Goal: Task Accomplishment & Management: Manage account settings

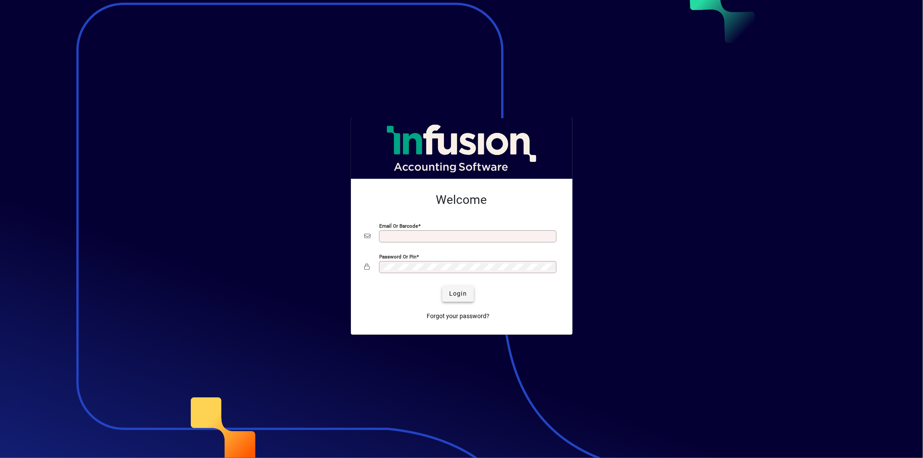
type input "**********"
click at [457, 298] on span "Login" at bounding box center [458, 293] width 18 height 9
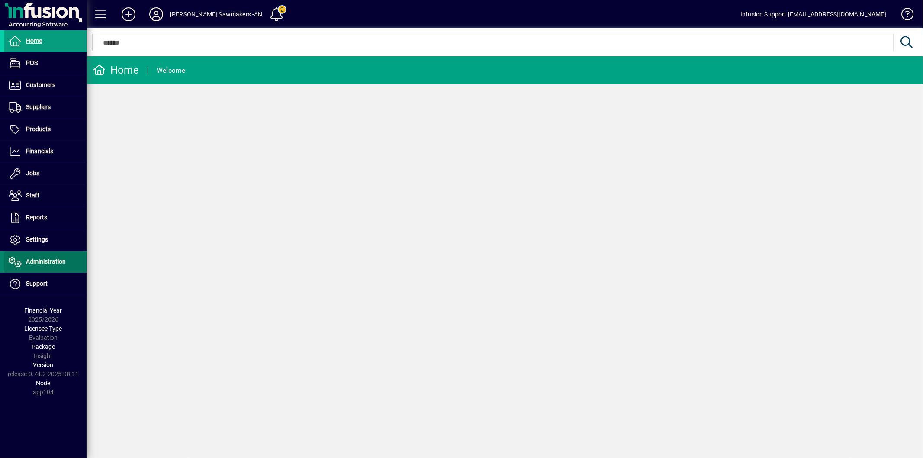
click at [39, 265] on span "Administration" at bounding box center [46, 261] width 40 height 7
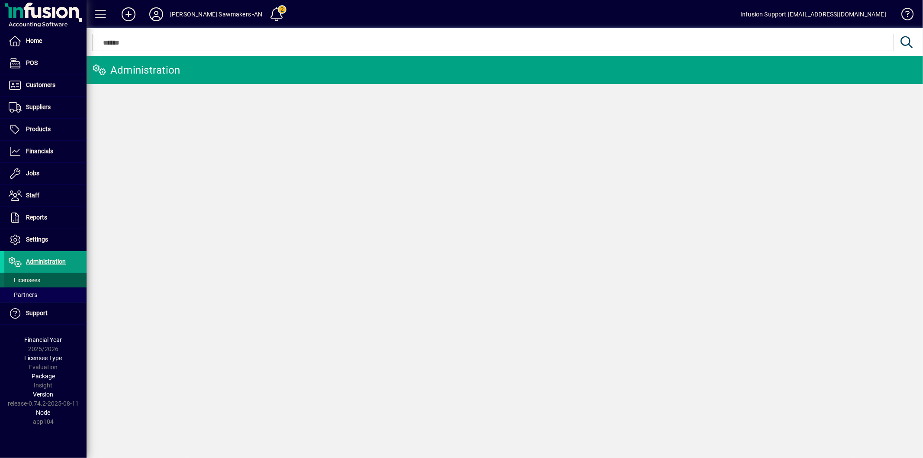
click at [31, 277] on span "Licensees" at bounding box center [25, 280] width 32 height 7
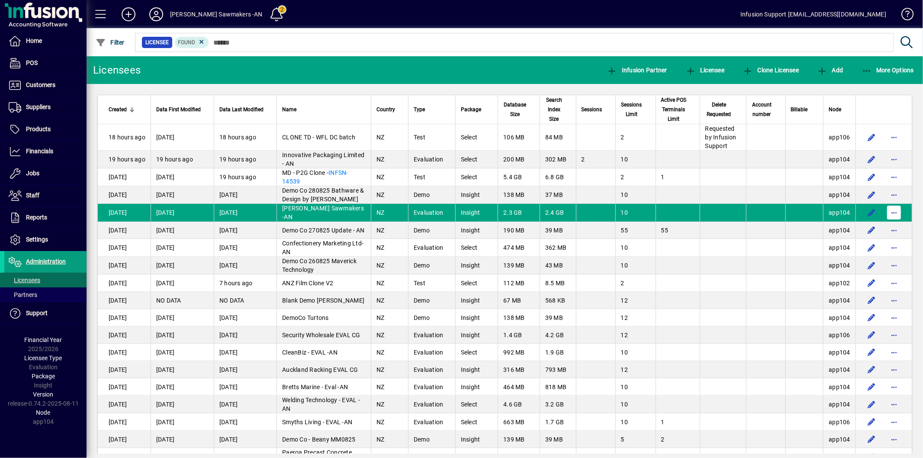
click at [890, 220] on span "button" at bounding box center [894, 212] width 21 height 21
click at [31, 233] on div at bounding box center [461, 229] width 923 height 458
click at [39, 238] on span "Settings" at bounding box center [37, 239] width 22 height 7
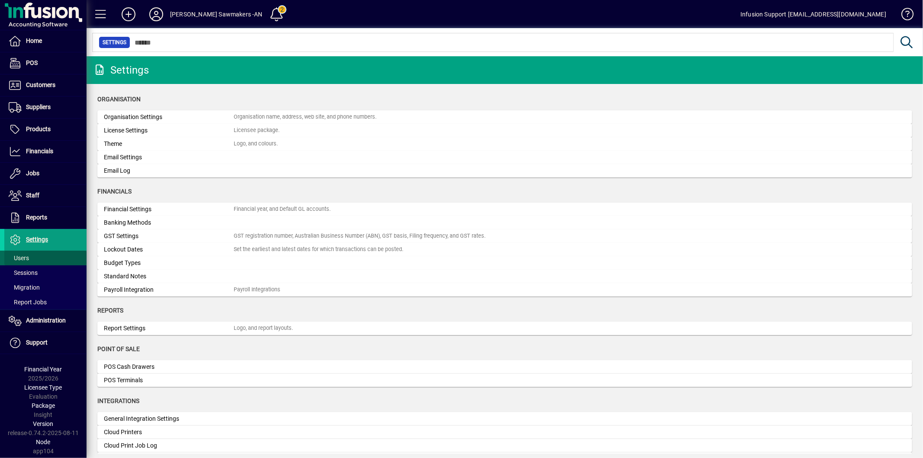
click at [28, 258] on span "Users" at bounding box center [19, 257] width 20 height 7
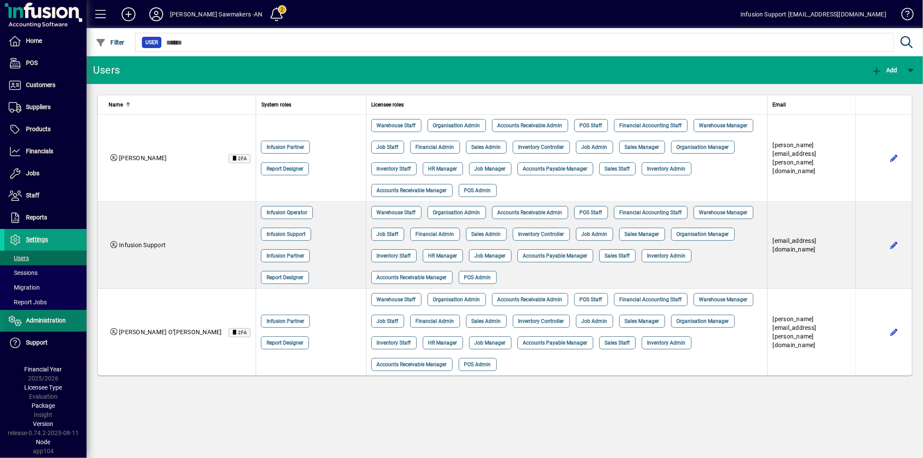
click at [37, 317] on span "Administration" at bounding box center [34, 320] width 61 height 10
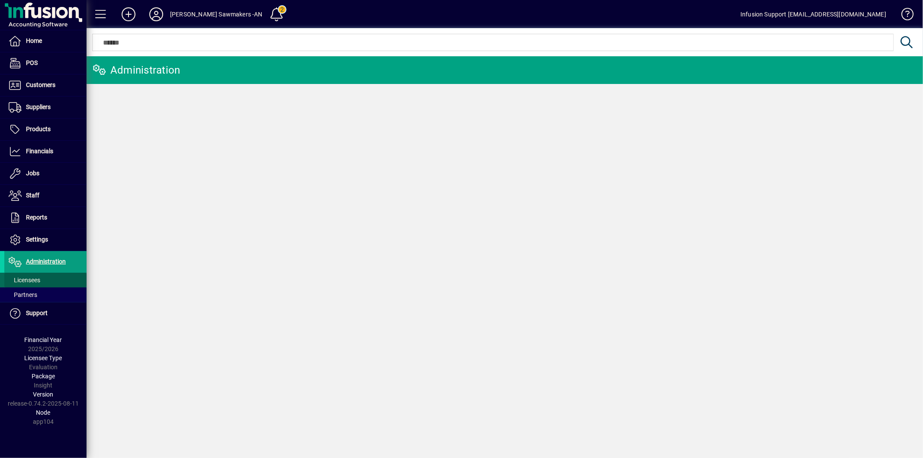
click at [40, 280] on span "Licensees" at bounding box center [22, 280] width 36 height 9
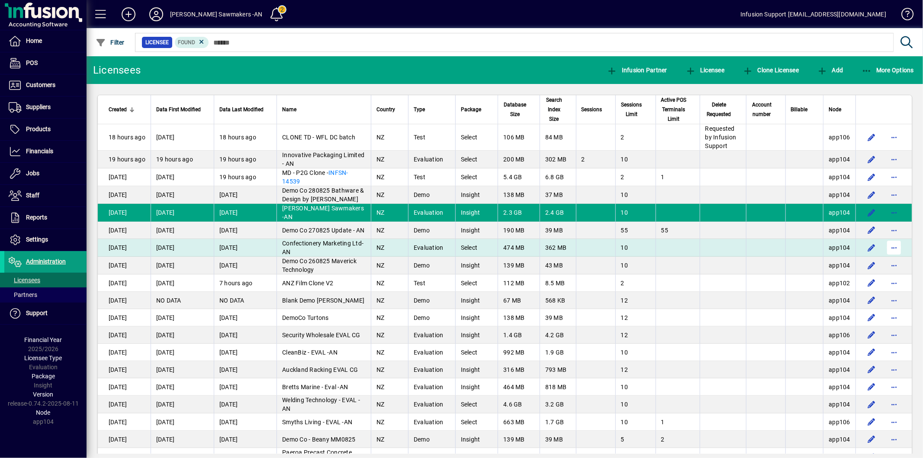
drag, startPoint x: 889, startPoint y: 258, endPoint x: 879, endPoint y: 262, distance: 10.6
click at [889, 258] on span "button" at bounding box center [894, 247] width 21 height 21
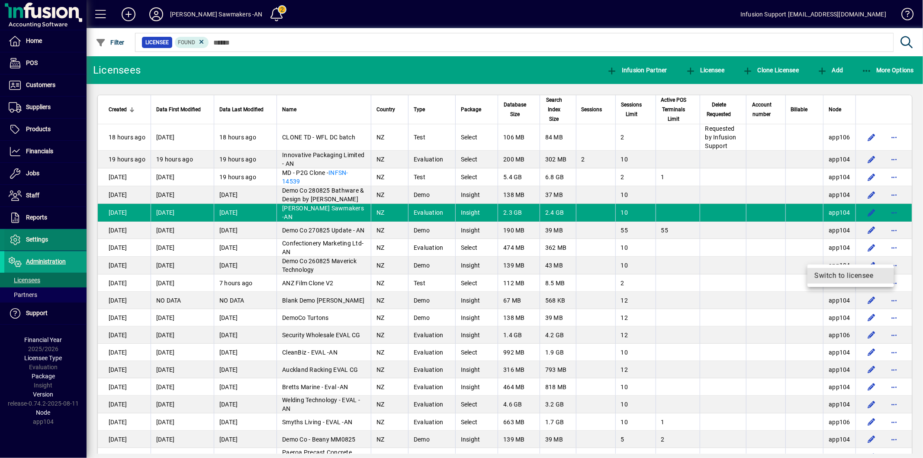
drag, startPoint x: 844, startPoint y: 274, endPoint x: 66, endPoint y: 249, distance: 778.6
click at [843, 274] on span "Switch to licensee" at bounding box center [850, 275] width 73 height 10
